Goal: Information Seeking & Learning: Learn about a topic

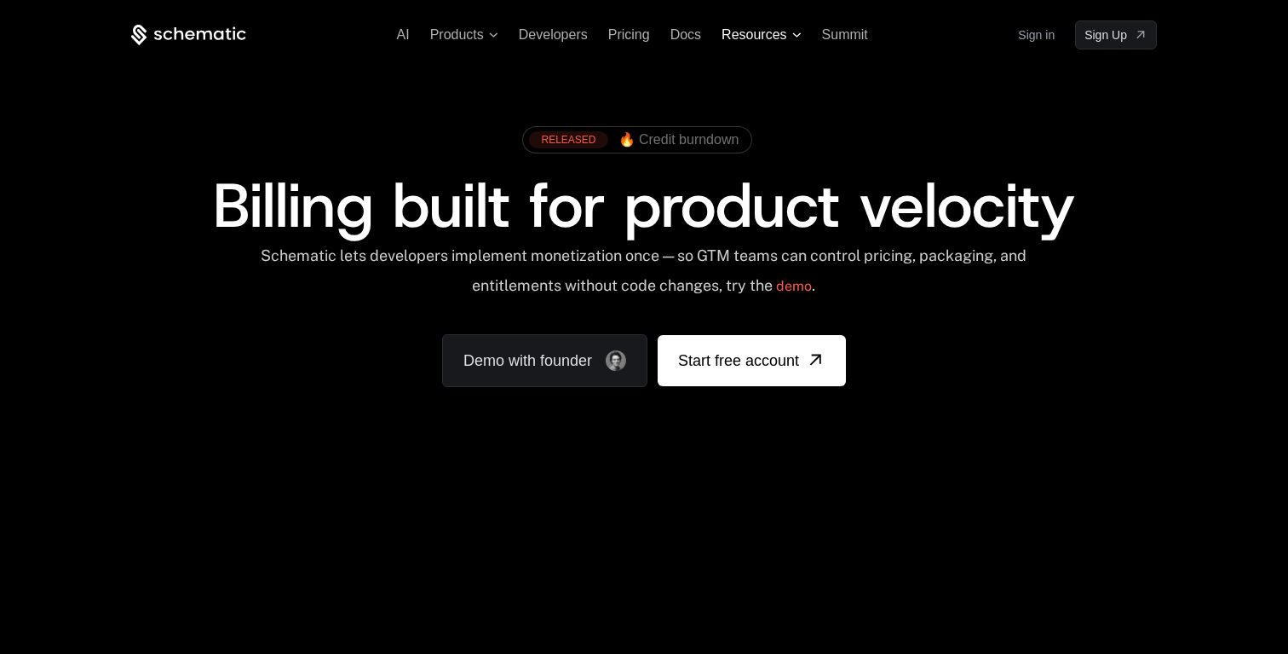
click at [775, 32] on span "Resources" at bounding box center [754, 34] width 65 height 15
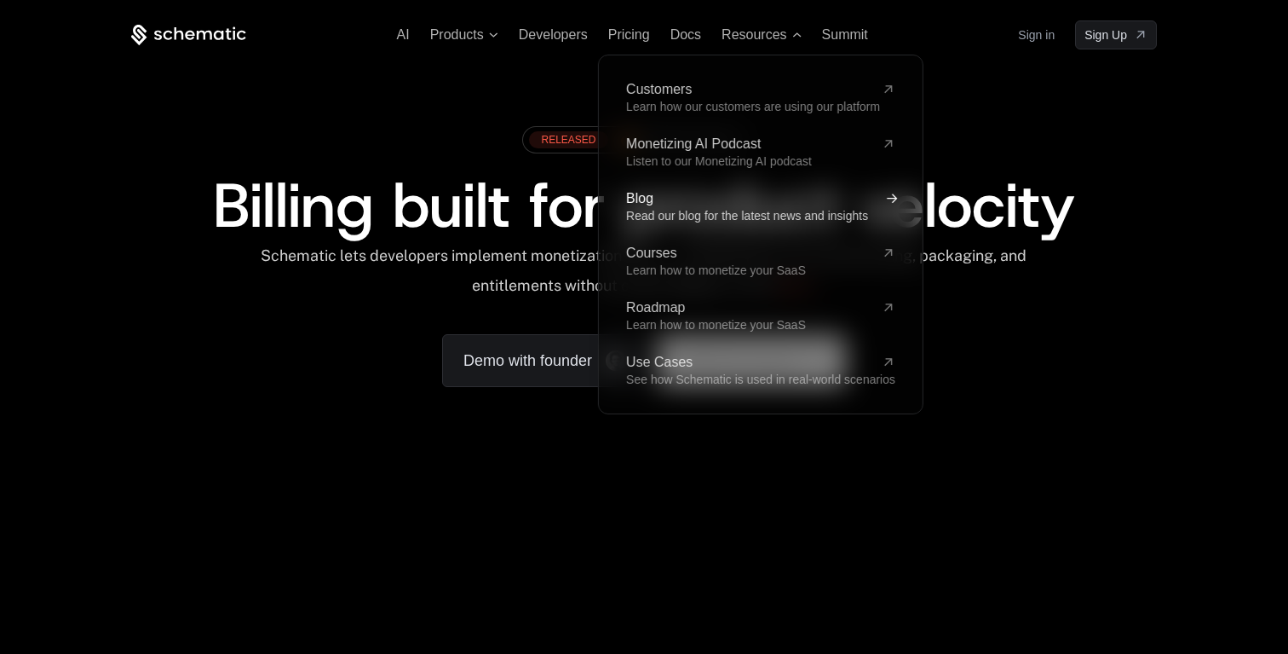
click at [651, 210] on span "Read our blog for the latest news and insights" at bounding box center [747, 216] width 242 height 14
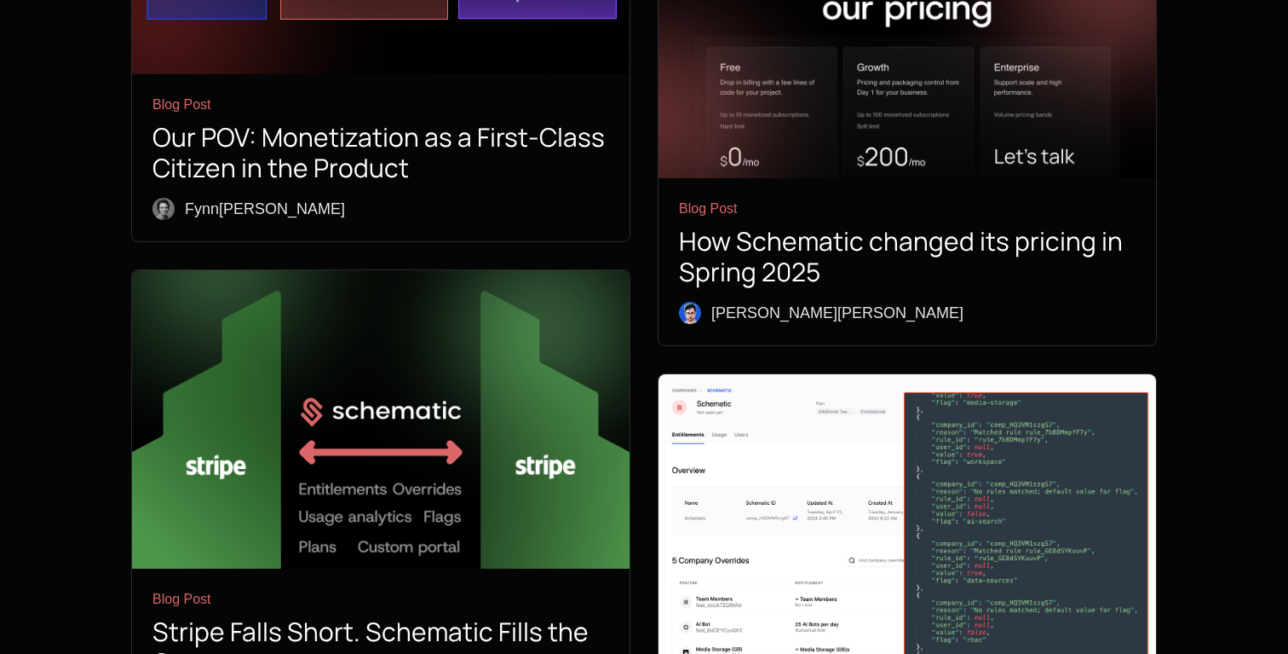
scroll to position [4125, 0]
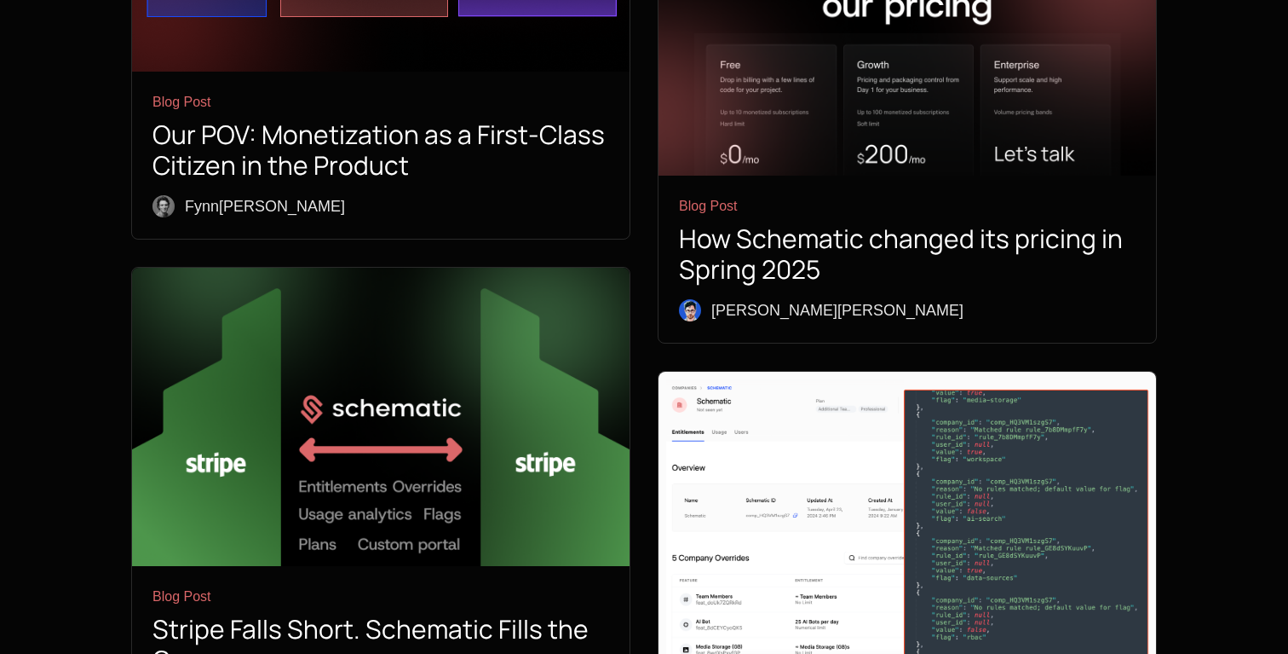
click at [420, 614] on h1 "Stripe Falls Short. Schematic Fills the Gaps" at bounding box center [381, 644] width 457 height 61
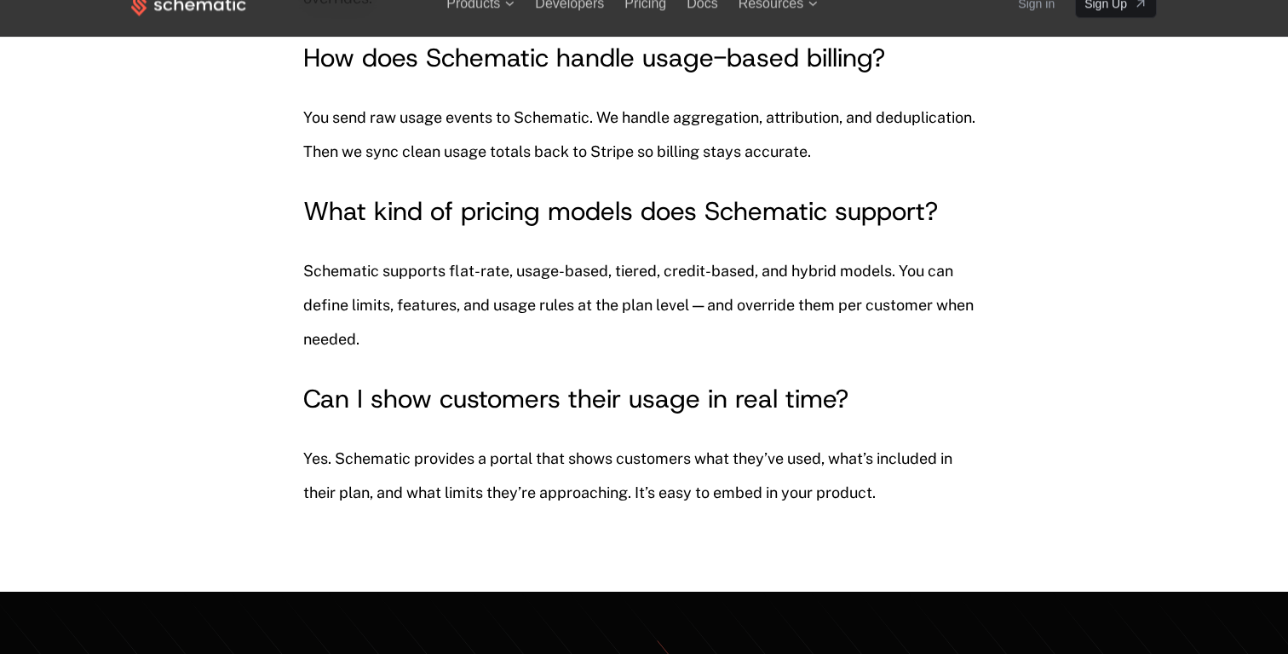
scroll to position [8247, 0]
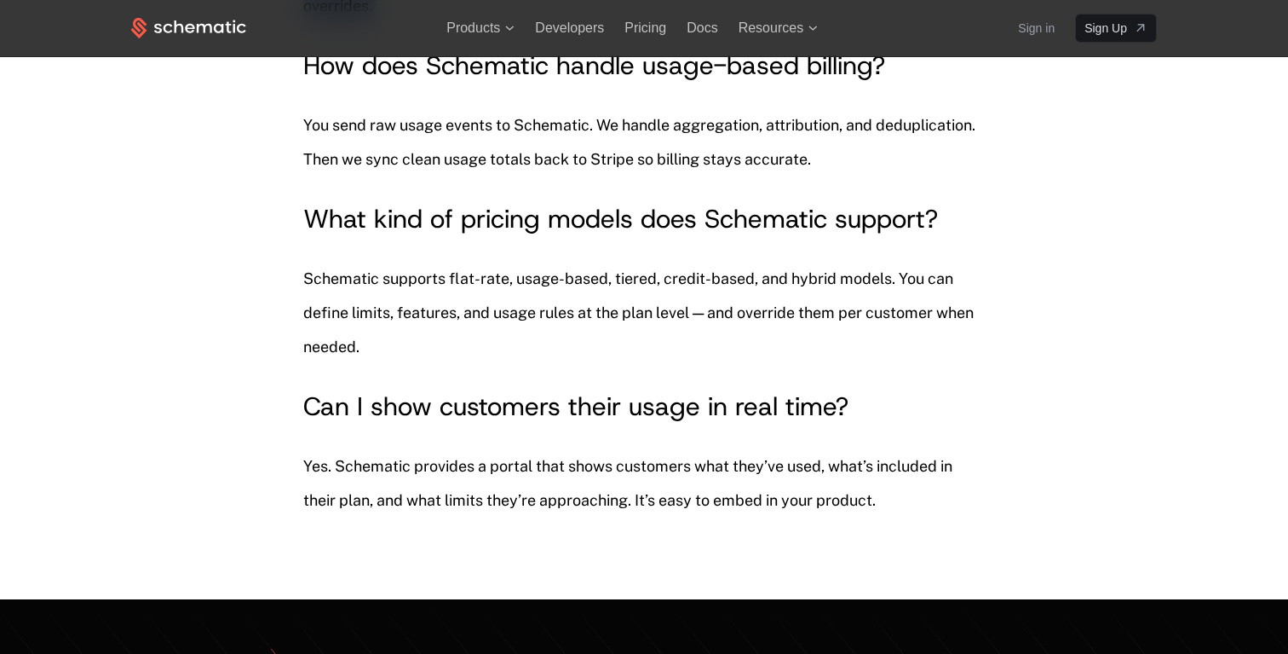
drag, startPoint x: 406, startPoint y: 431, endPoint x: 335, endPoint y: 358, distance: 102.4
copy p "Schematic extends Stripe Billing. We add the product-facing infrastructure that…"
